Goal: Task Accomplishment & Management: Manage account settings

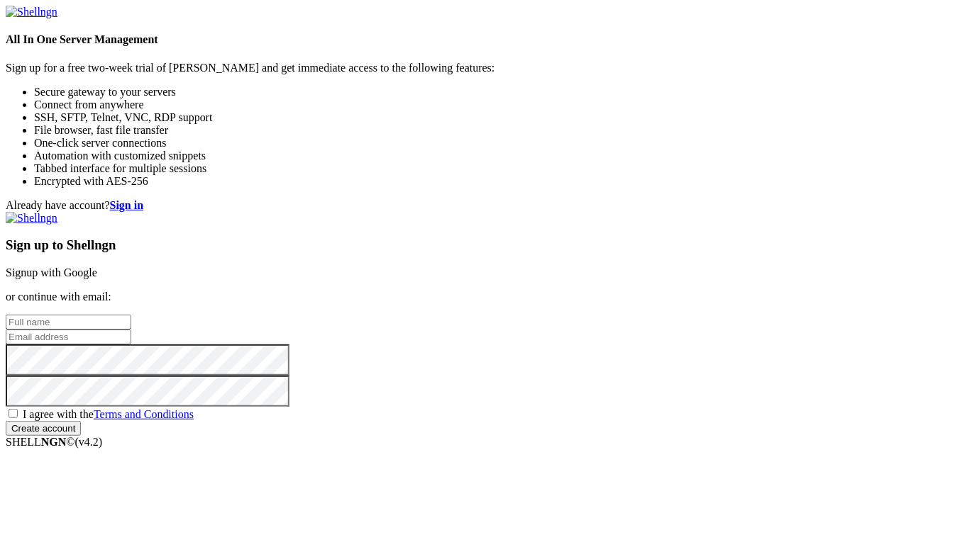
click at [144, 199] on strong "Sign in" at bounding box center [127, 205] width 34 height 12
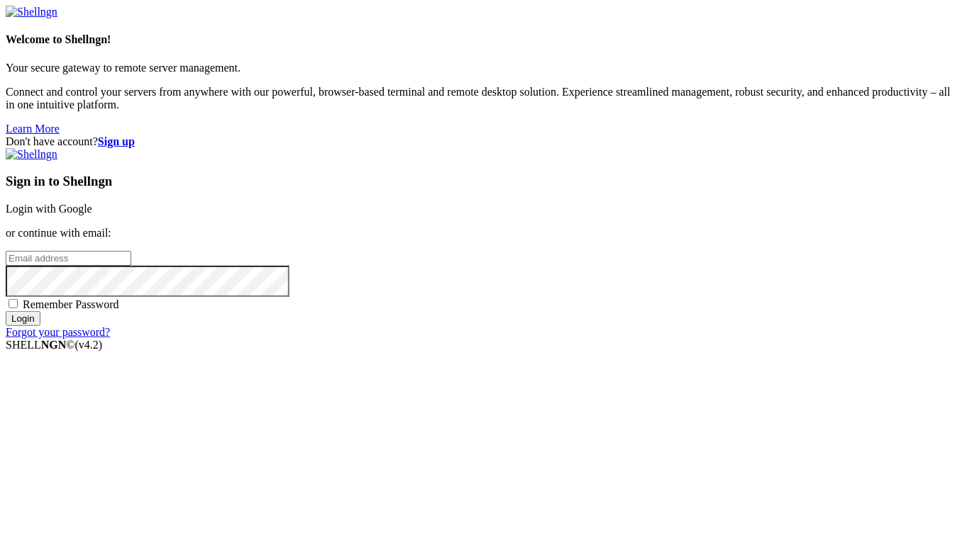
click at [131, 257] on input "email" at bounding box center [69, 258] width 126 height 15
